Goal: Communication & Community: Answer question/provide support

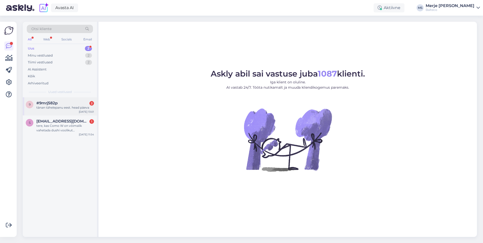
click at [46, 105] on div "tänan tähelepanu eest. head päeva" at bounding box center [65, 107] width 58 height 5
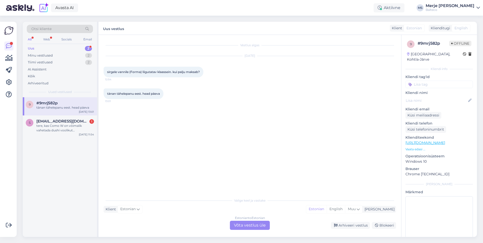
click at [241, 224] on div "Estonian to Estonian Võta vestlus üle" at bounding box center [250, 225] width 40 height 9
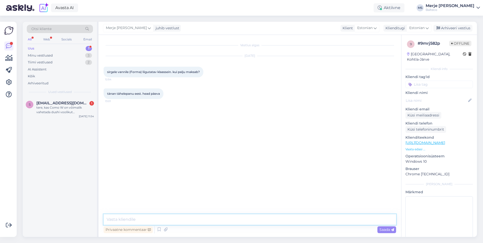
click at [181, 217] on textarea at bounding box center [250, 219] width 292 height 11
type textarea "Tere!"
type textarea "Me ei [PERSON_NAME] kohe arvuti taga olemas, seega väga vabandame, kui kohe ei …"
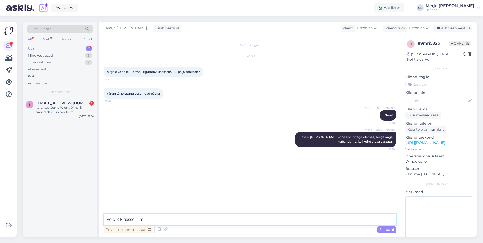
click at [119, 218] on textarea "Voldik klaassein m" at bounding box center [250, 219] width 292 height 11
type textarea "Voldik pendel dušisein kirgas klaas maksab 550 eur, hall 575 eur"
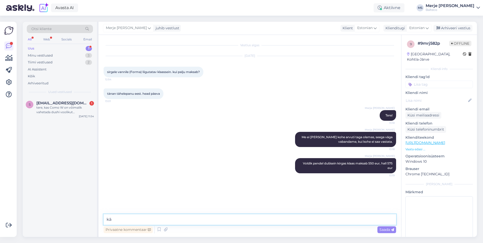
type textarea "k"
type textarea "käeline jäi lisamata. (VS2R, VS2L)"
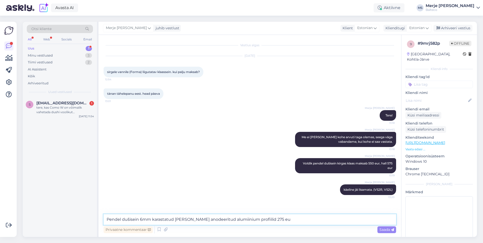
type textarea "Pendel dušisein 6mm karastatud [PERSON_NAME] anodeeritud alumiinium profiilid 2…"
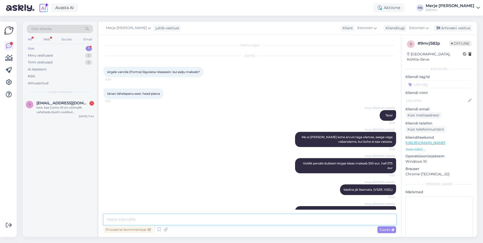
scroll to position [22, 0]
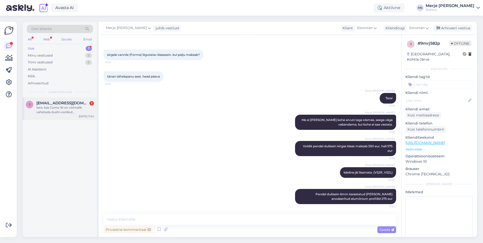
click at [61, 110] on div "tere, kas Como W on võimalik vahetada dushi voolikut [PERSON_NAME] liigutamata?" at bounding box center [65, 109] width 58 height 9
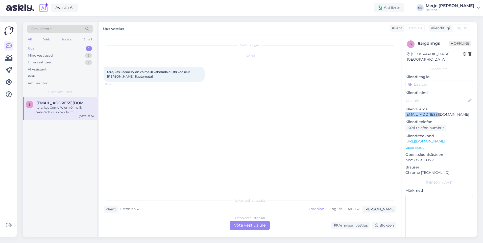
drag, startPoint x: 437, startPoint y: 111, endPoint x: 404, endPoint y: 111, distance: 33.3
click at [404, 111] on div "3 # 3igdimgs Offline [GEOGRAPHIC_DATA], [GEOGRAPHIC_DATA] Kliendi info Kliendi …" at bounding box center [439, 141] width 76 height 213
copy p "[EMAIL_ADDRESS][DOMAIN_NAME]"
drag, startPoint x: 107, startPoint y: 70, endPoint x: 144, endPoint y: 78, distance: 38.2
click at [144, 78] on div "tere, kas Como W on võimalik vahetada dushi voolikut [PERSON_NAME] liigutamata?…" at bounding box center [154, 74] width 101 height 15
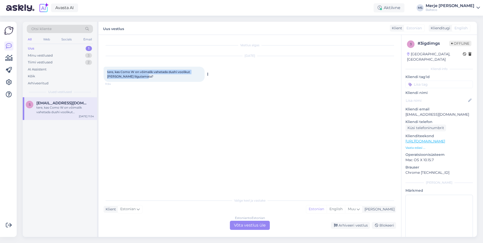
copy span "tere, kas Como W on võimalik vahetada dushi voolikut [PERSON_NAME] liigutamata?"
click at [244, 225] on div "Estonian to Estonian Võta vestlus üle" at bounding box center [250, 225] width 40 height 9
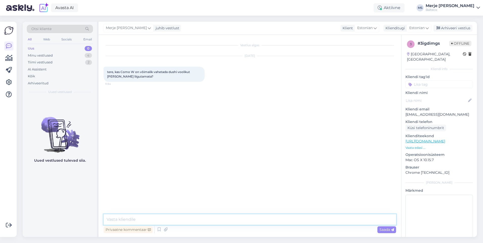
click at [125, 223] on textarea at bounding box center [250, 219] width 292 height 11
type textarea "Tere! Edastasin teie küsimuse salongi, teile vastab Meelis PÕvvat e-posti aadre…"
